Goal: Task Accomplishment & Management: Manage account settings

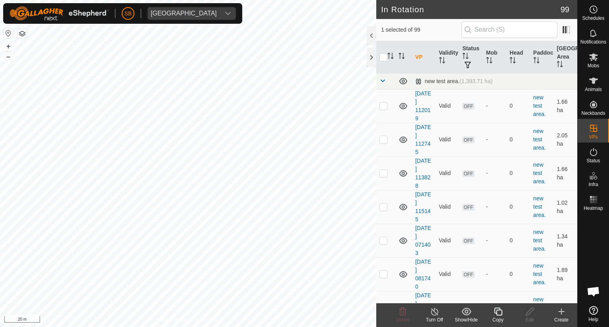
checkbox input "true"
checkbox input "false"
checkbox input "true"
checkbox input "false"
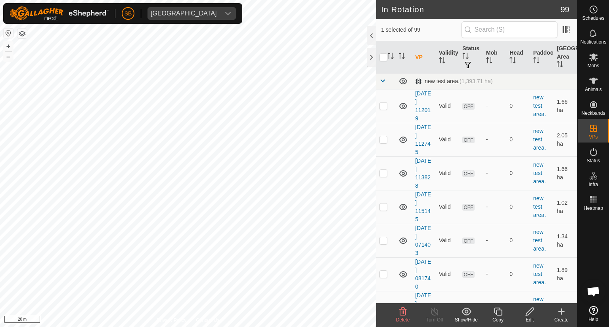
checkbox input "true"
checkbox input "false"
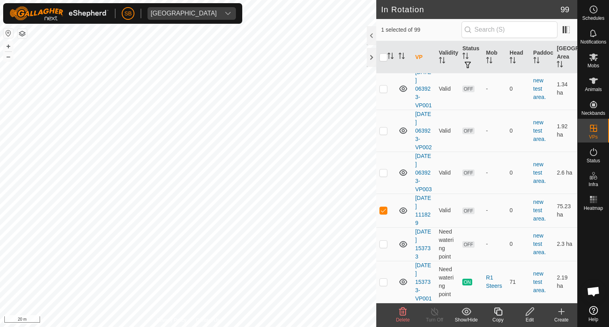
scroll to position [3414, 0]
click at [402, 312] on icon at bounding box center [403, 312] width 8 height 8
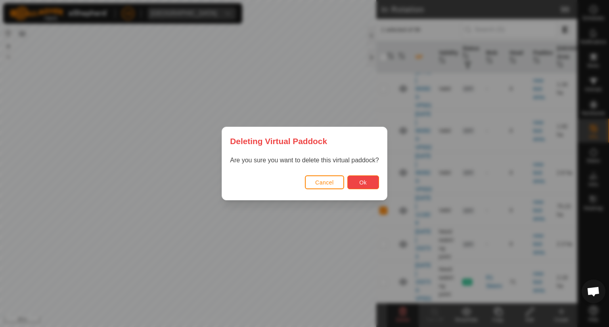
click at [370, 182] on button "Ok" at bounding box center [363, 183] width 32 height 14
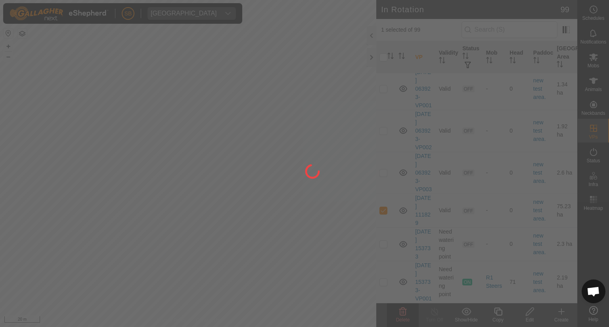
checkbox input "false"
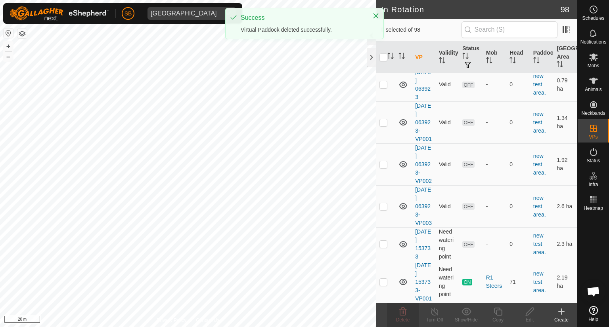
drag, startPoint x: 400, startPoint y: 235, endPoint x: 383, endPoint y: 235, distance: 16.7
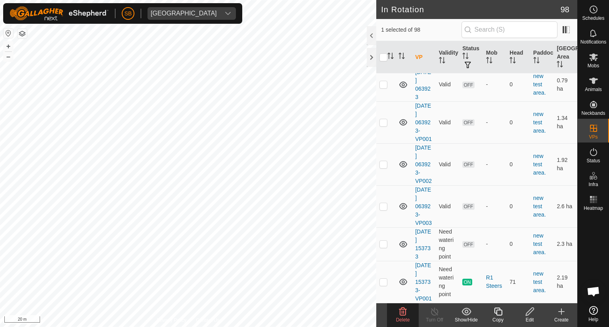
checkbox input "true"
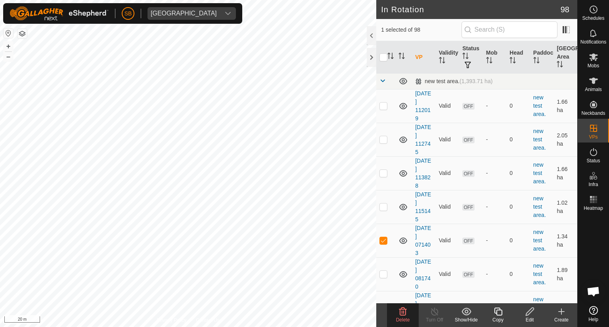
click at [408, 310] on delete-svg-icon at bounding box center [403, 312] width 32 height 10
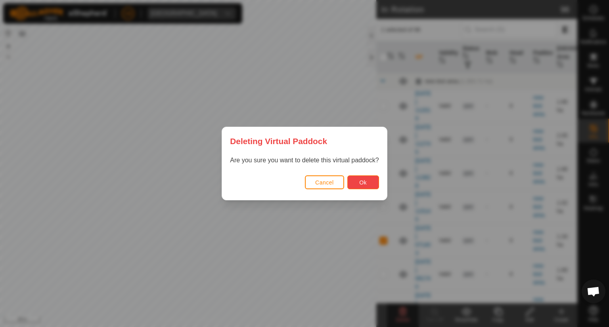
click at [372, 180] on button "Ok" at bounding box center [363, 183] width 32 height 14
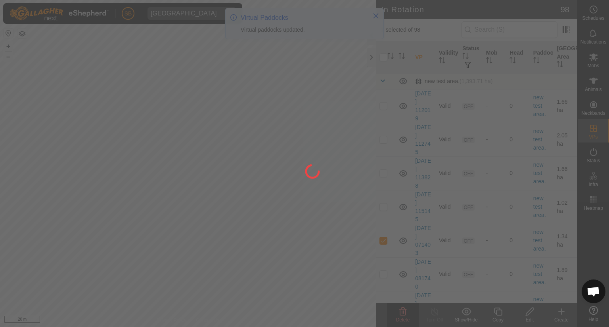
checkbox input "false"
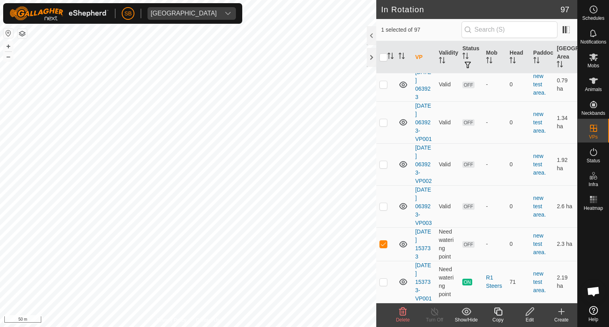
scroll to position [3346, 0]
click at [403, 310] on icon at bounding box center [403, 312] width 10 height 10
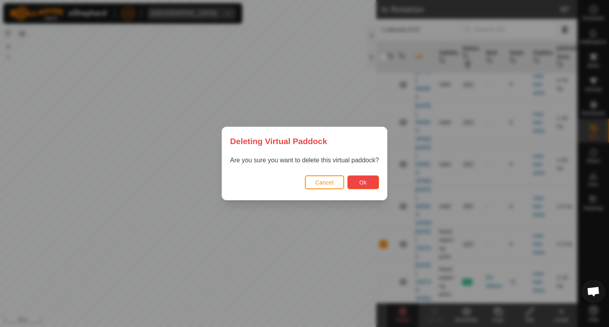
click at [363, 181] on span "Ok" at bounding box center [363, 183] width 8 height 6
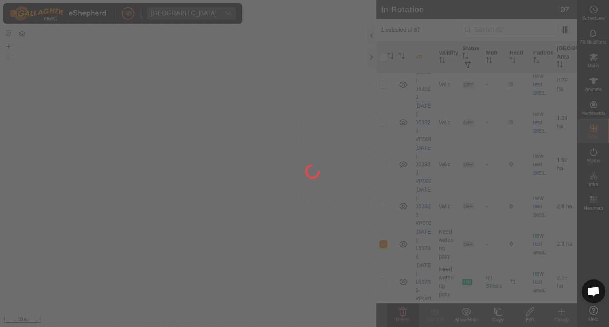
checkbox input "false"
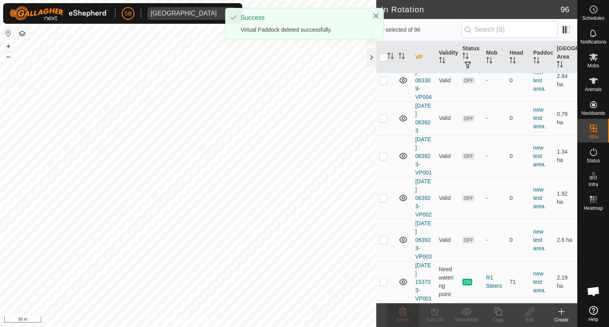
scroll to position [0, 0]
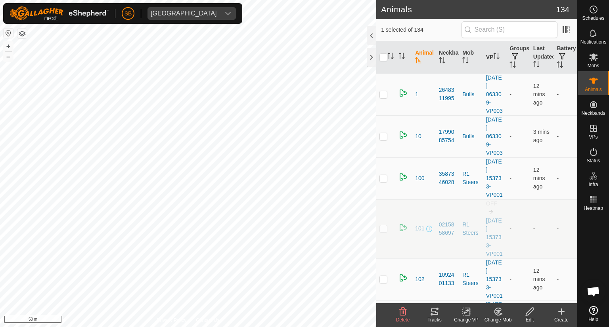
click at [435, 310] on icon at bounding box center [435, 312] width 10 height 10
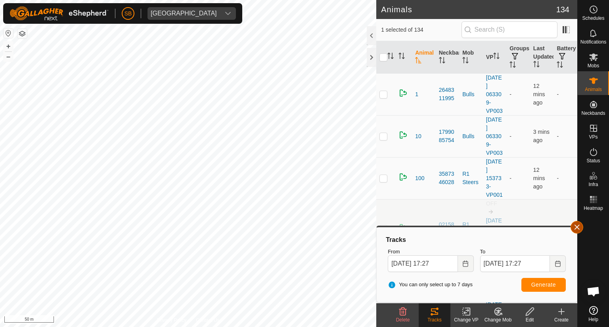
click at [577, 227] on button "button" at bounding box center [577, 227] width 13 height 13
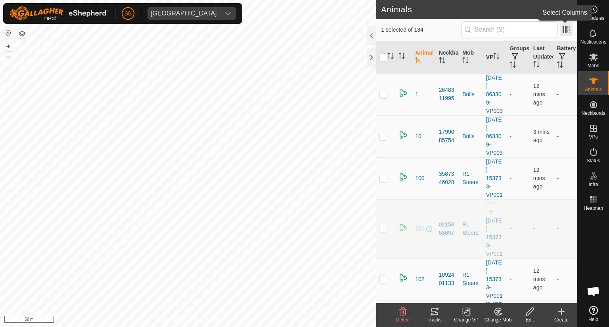
click at [564, 29] on span at bounding box center [566, 29] width 13 height 13
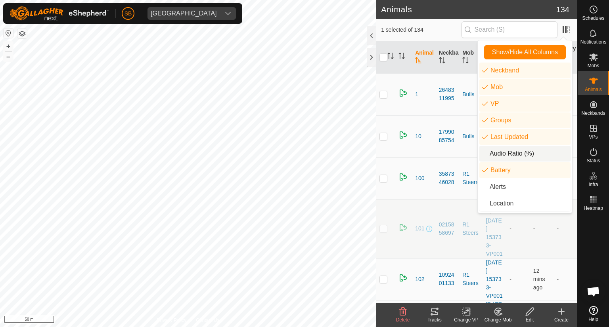
click at [514, 156] on li "Audio Ratio (%)" at bounding box center [524, 154] width 91 height 16
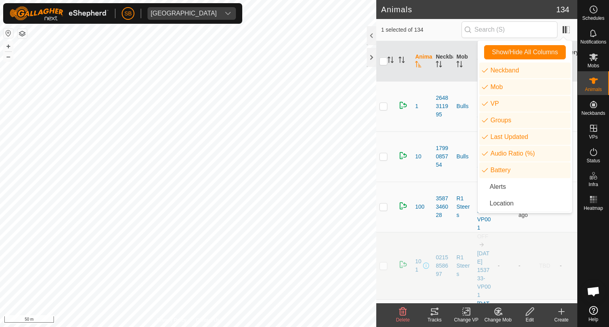
click at [411, 182] on td at bounding box center [403, 157] width 17 height 50
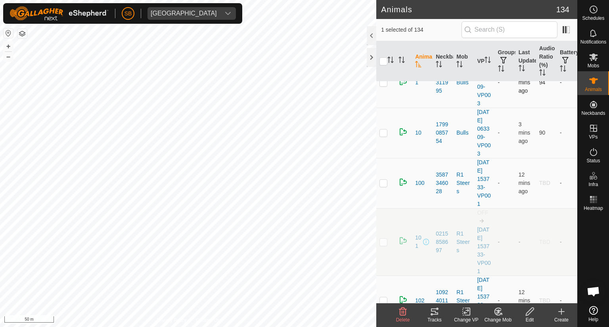
scroll to position [21, 0]
click at [565, 30] on span at bounding box center [566, 29] width 13 height 13
